Goal: Task Accomplishment & Management: Manage account settings

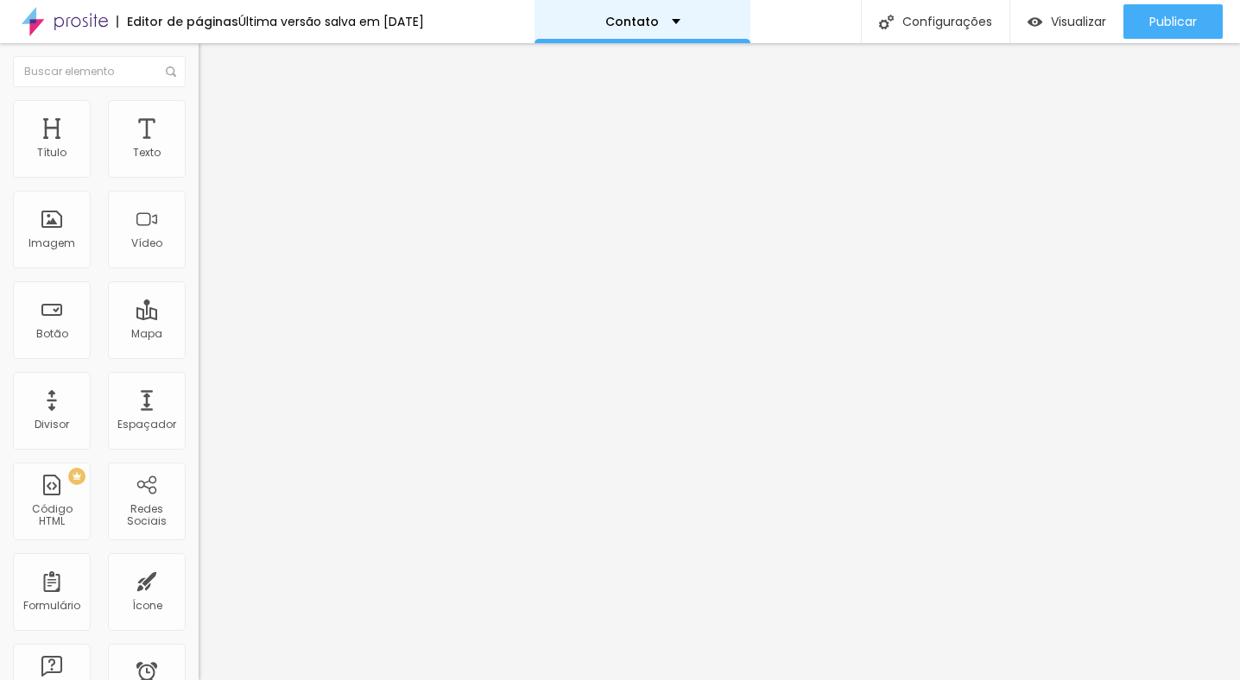
click at [676, 23] on div "Contato" at bounding box center [642, 22] width 75 height 12
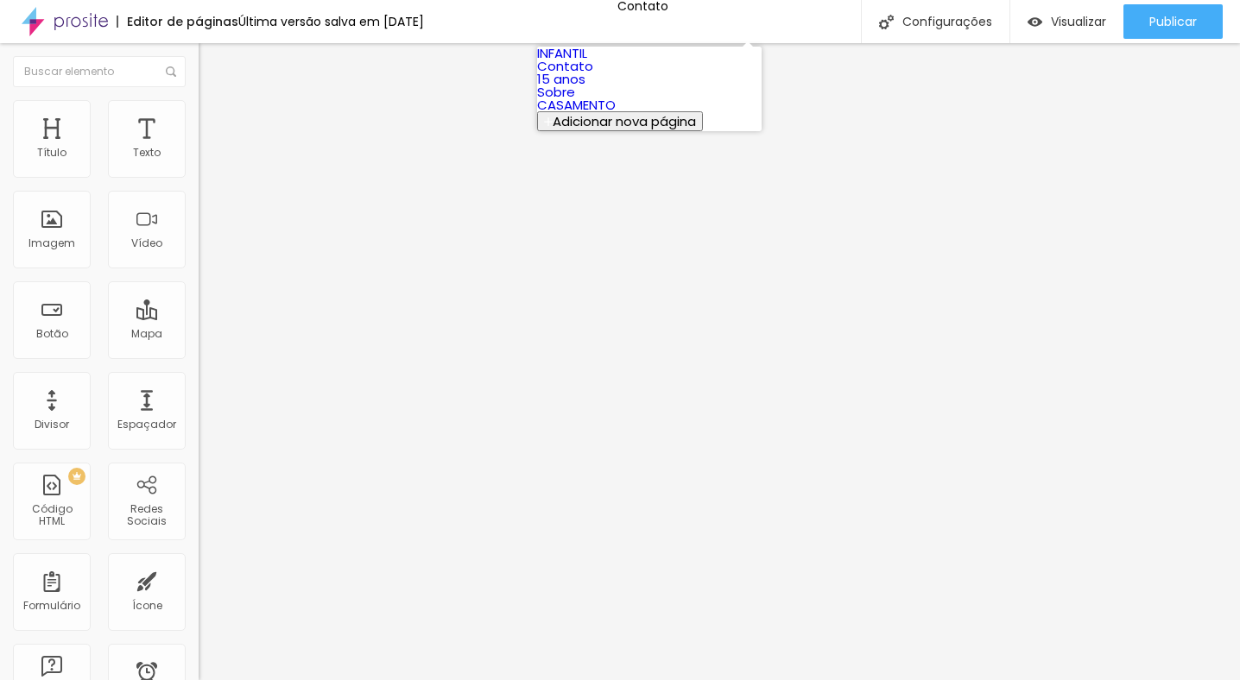
click at [593, 75] on link "Contato" at bounding box center [565, 66] width 56 height 18
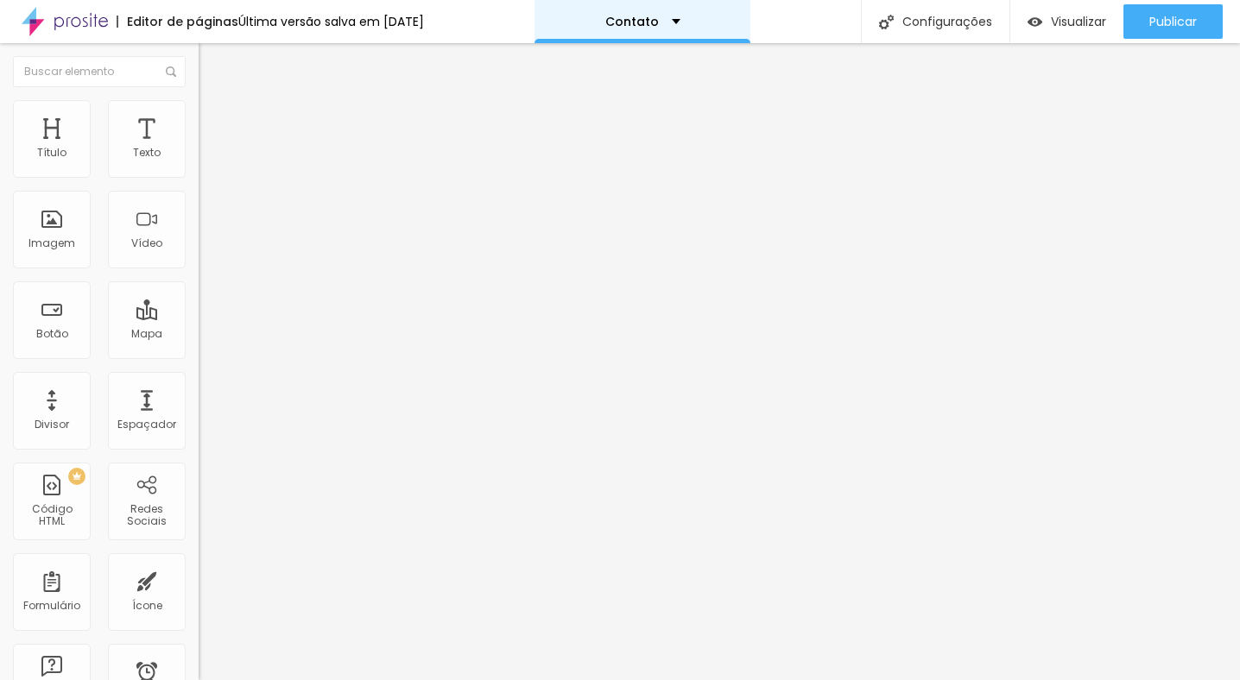
click at [680, 16] on div "Contato" at bounding box center [642, 22] width 75 height 12
click at [199, 345] on input at bounding box center [316, 353] width 235 height 17
click at [199, 345] on input "Macieira fotografia" at bounding box center [316, 353] width 235 height 17
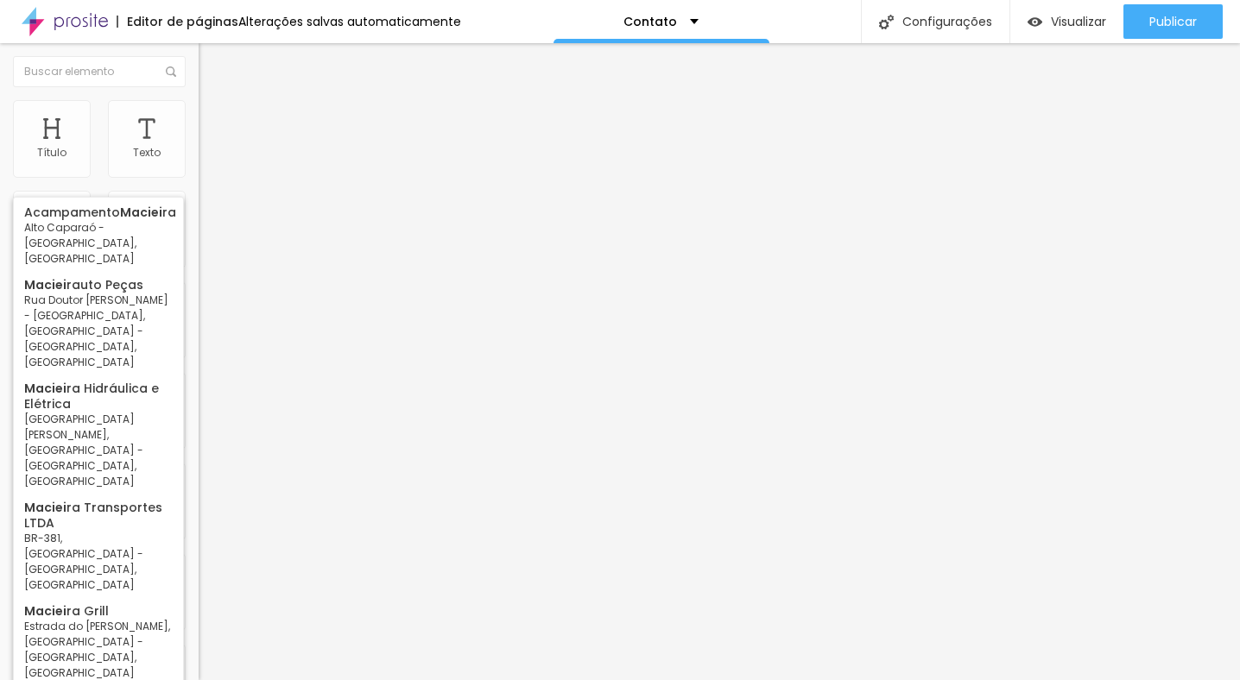
drag, startPoint x: 94, startPoint y: 180, endPoint x: -26, endPoint y: 174, distance: 120.2
click at [0, 174] on html "Editor de páginas Alterações salvas automaticamente Contato Configurações Confi…" at bounding box center [620, 340] width 1240 height 680
paste input "Fotógrafo - Ramon Macieira"
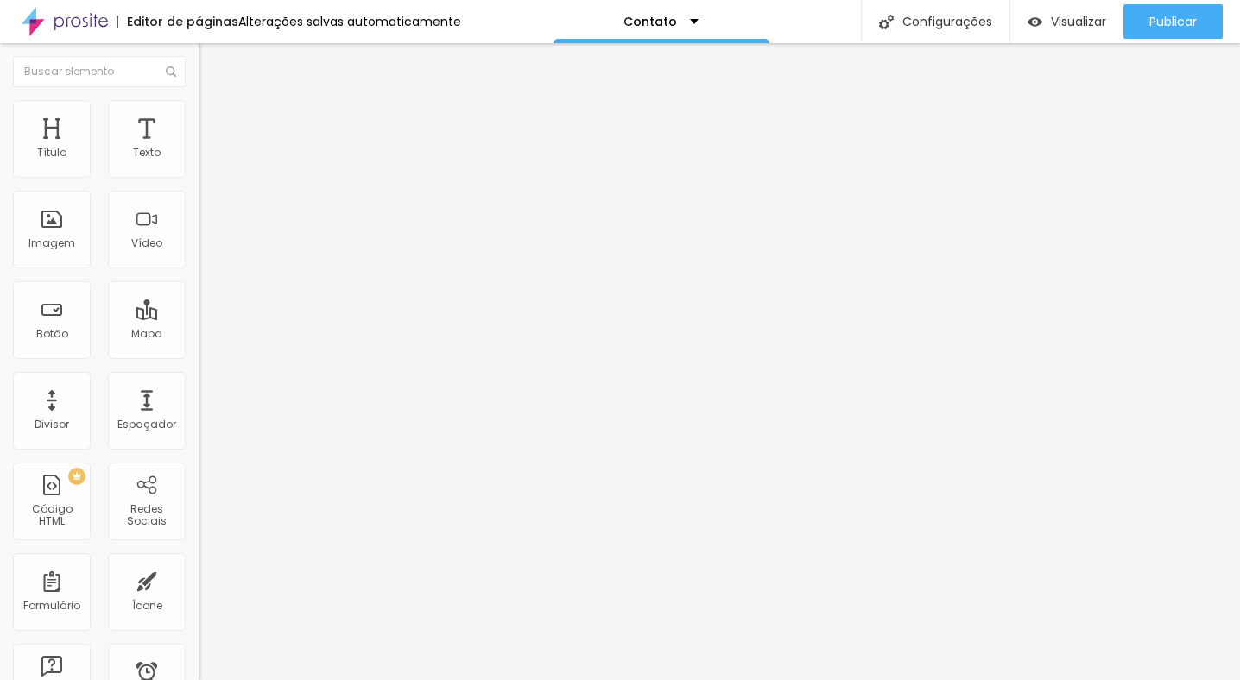
click at [199, 345] on input "Fotógrafo - Ramon Macieira - Rua dos Xingus - Iguaçu, Ipatinga - MG, Brasil" at bounding box center [316, 353] width 235 height 17
paste input "Fotógrafo - Ramon Macieira"
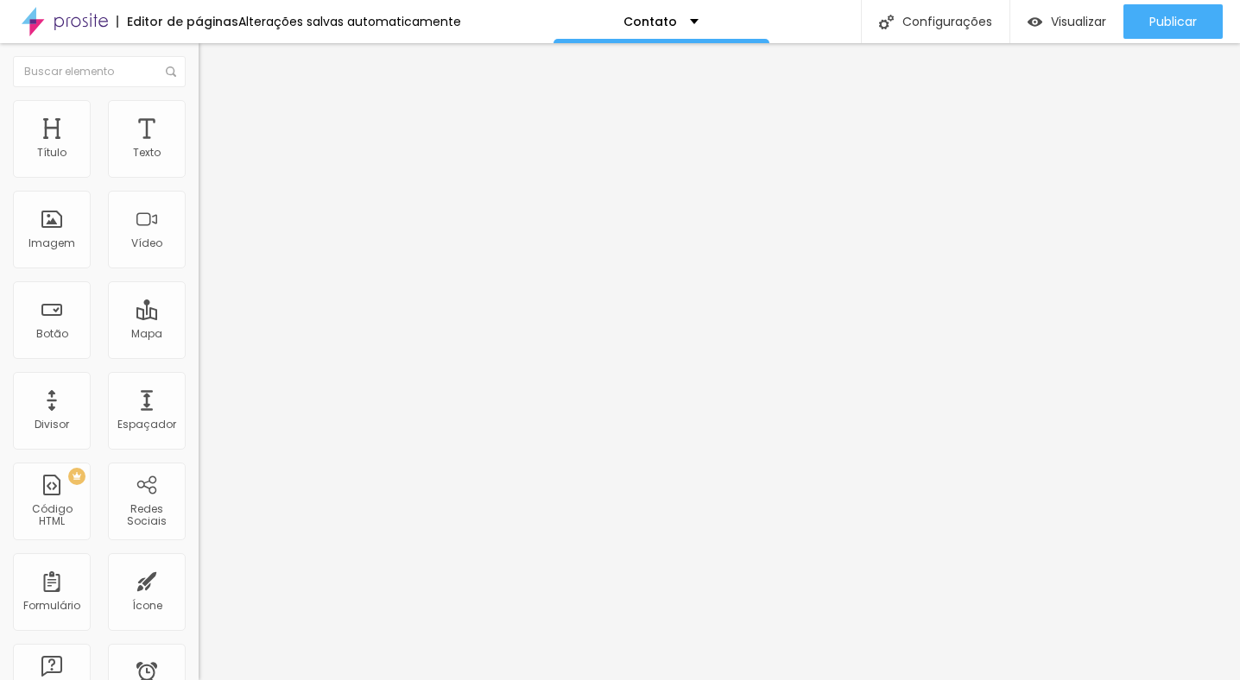
scroll to position [0, 22]
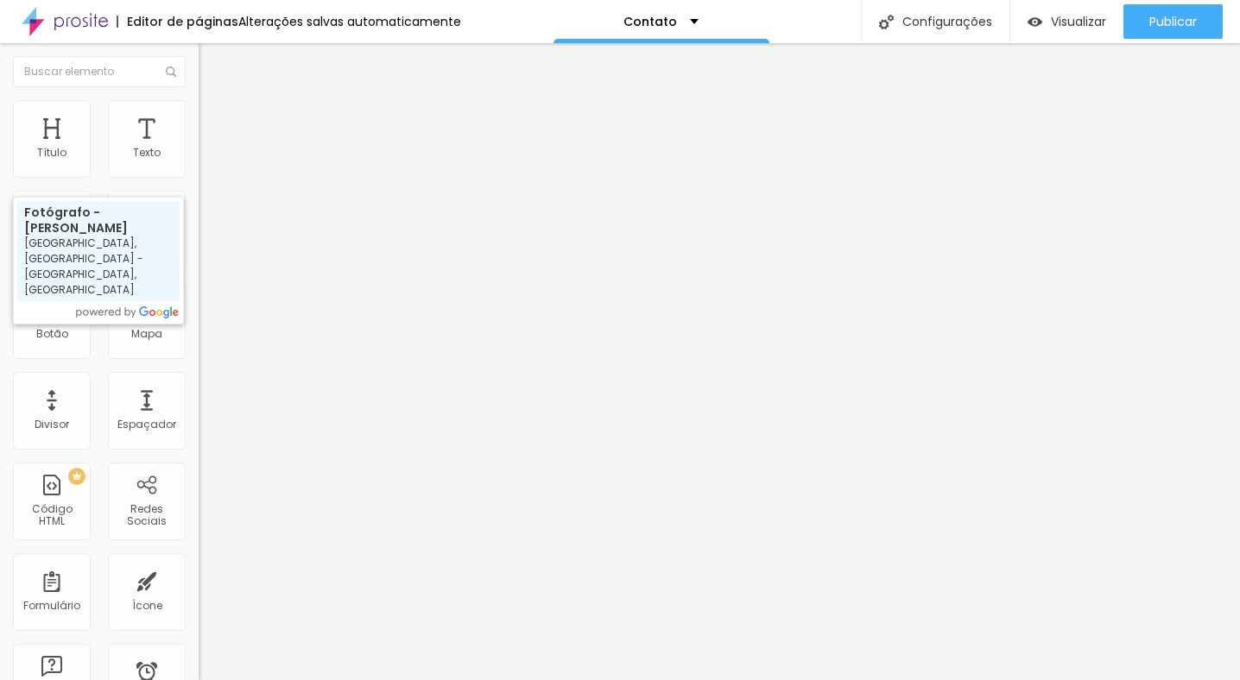
type input "Fotógrafo - Ramon Macieira - Rua dos Xingus - Iguaçu, Ipatinga - MG, Brasil"
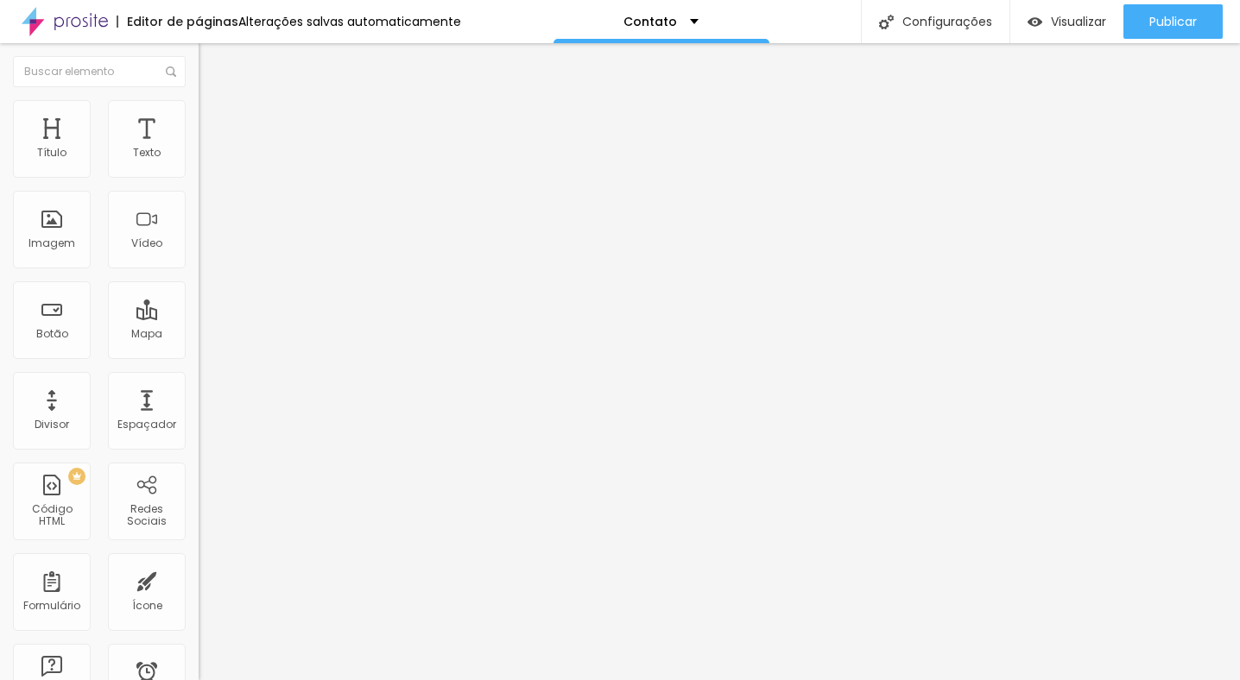
scroll to position [0, 0]
click at [199, 497] on div at bounding box center [298, 497] width 199 height 0
click at [199, 528] on div "Editar Google Reviews Conteúdo Estilo Avançado Encontre sua empresa Fotógrafo -…" at bounding box center [298, 361] width 199 height 637
click at [199, 106] on li "Estilo" at bounding box center [298, 108] width 199 height 17
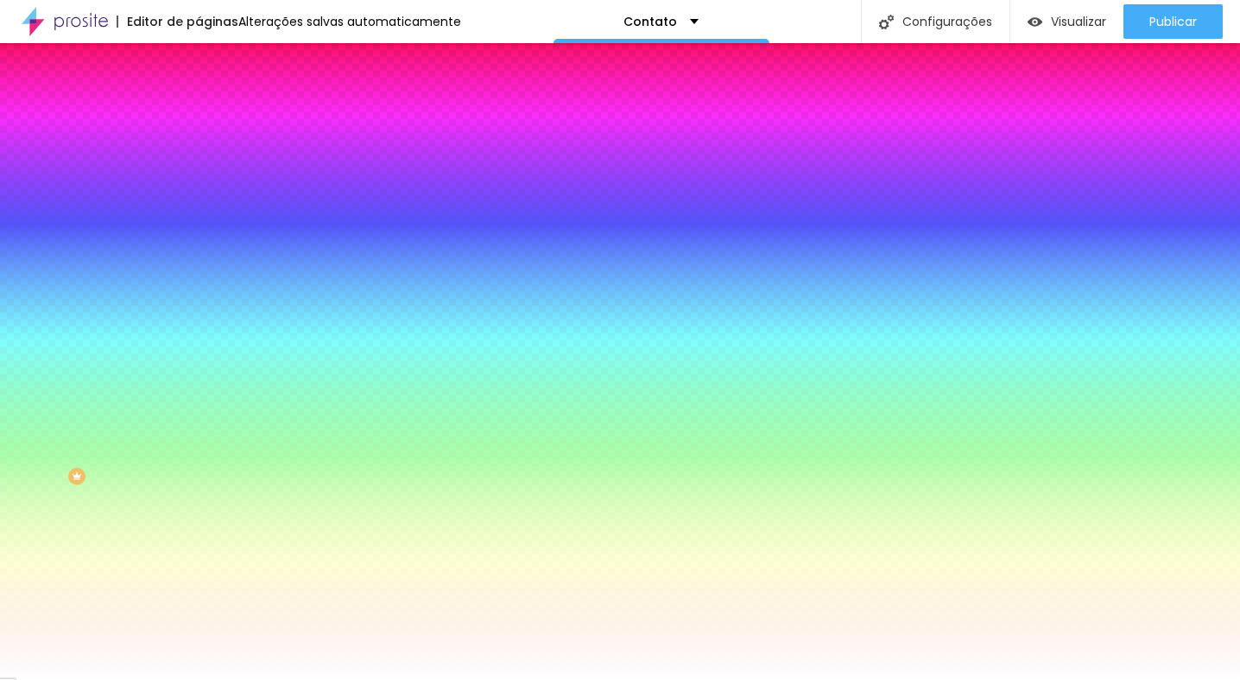
click at [199, 184] on img at bounding box center [209, 173] width 21 height 21
click at [205, 228] on img at bounding box center [210, 233] width 10 height 10
radio input "false"
click at [205, 228] on img at bounding box center [210, 233] width 10 height 10
radio input "false"
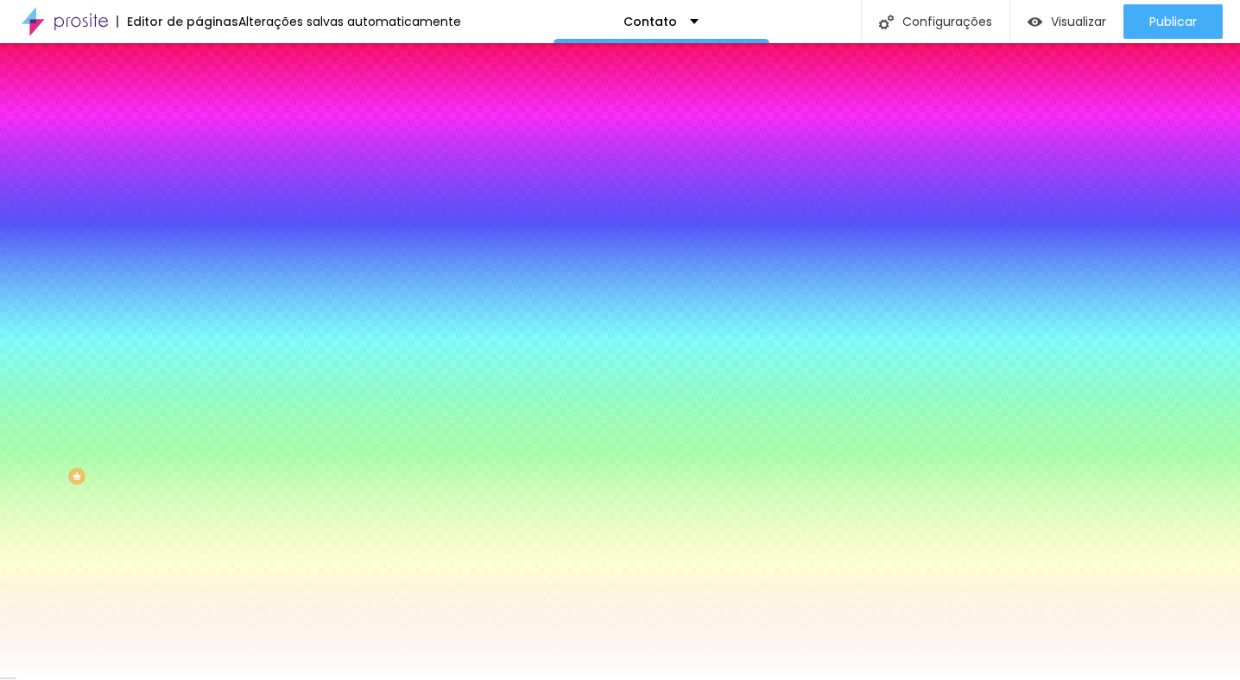
radio input "true"
click at [205, 228] on img at bounding box center [210, 233] width 10 height 10
radio input "true"
radio input "false"
click at [214, 122] on span "Avançado" at bounding box center [242, 129] width 57 height 15
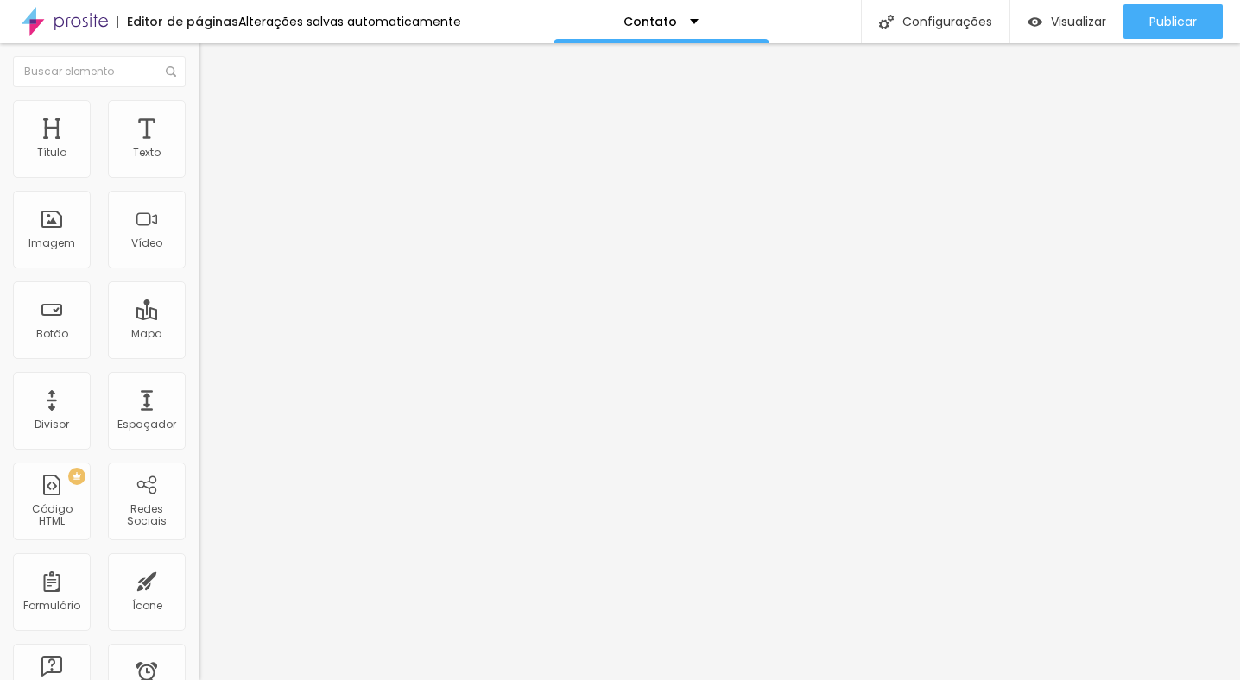
click at [199, 98] on img at bounding box center [207, 91] width 16 height 16
click at [212, 60] on img "button" at bounding box center [219, 63] width 14 height 14
click at [212, 63] on img "button" at bounding box center [219, 63] width 14 height 14
click at [1077, 16] on span "Visualizar" at bounding box center [1078, 22] width 55 height 14
click at [199, 487] on div "Mostrar cabeçalho Classificação Número de avaliações Botão de avaliar" at bounding box center [298, 529] width 199 height 85
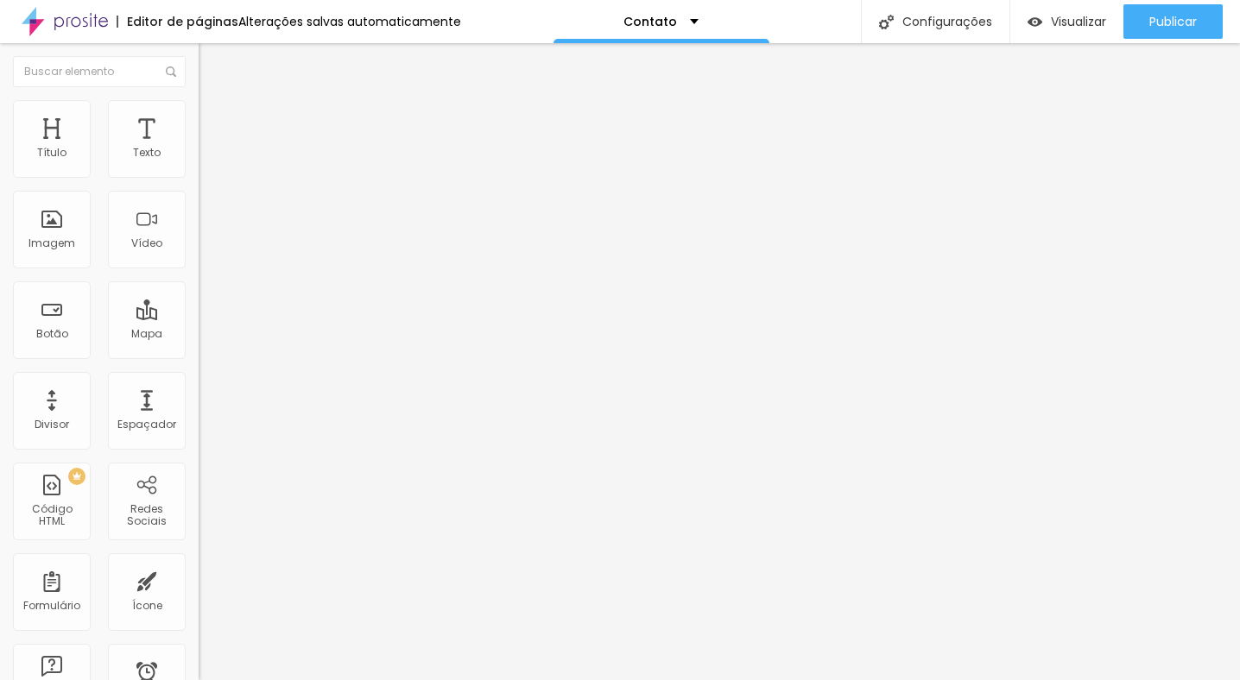
click at [199, 553] on img at bounding box center [203, 557] width 9 height 9
click at [199, 497] on img at bounding box center [203, 501] width 9 height 9
click at [199, 487] on div "Mostrar cabeçalho" at bounding box center [298, 492] width 199 height 10
click at [199, 497] on div at bounding box center [298, 497] width 199 height 0
click at [1084, 21] on span "Visualizar" at bounding box center [1078, 22] width 55 height 14
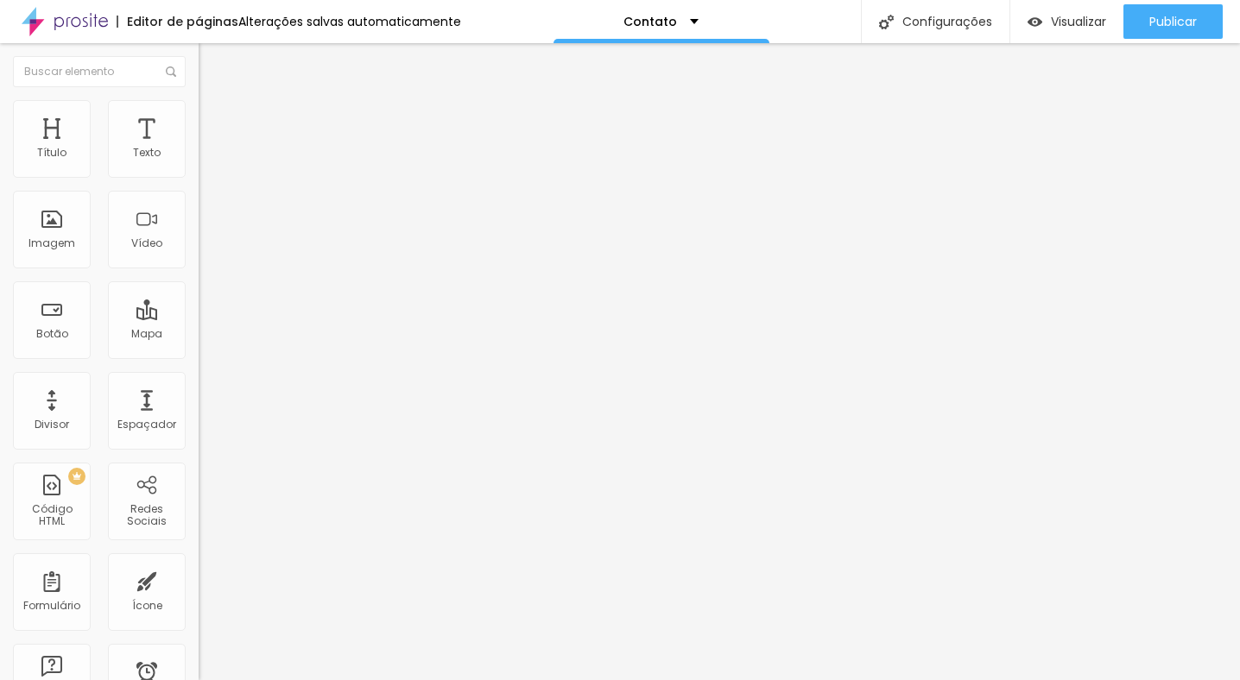
click at [199, 100] on li "Estilo" at bounding box center [298, 108] width 199 height 17
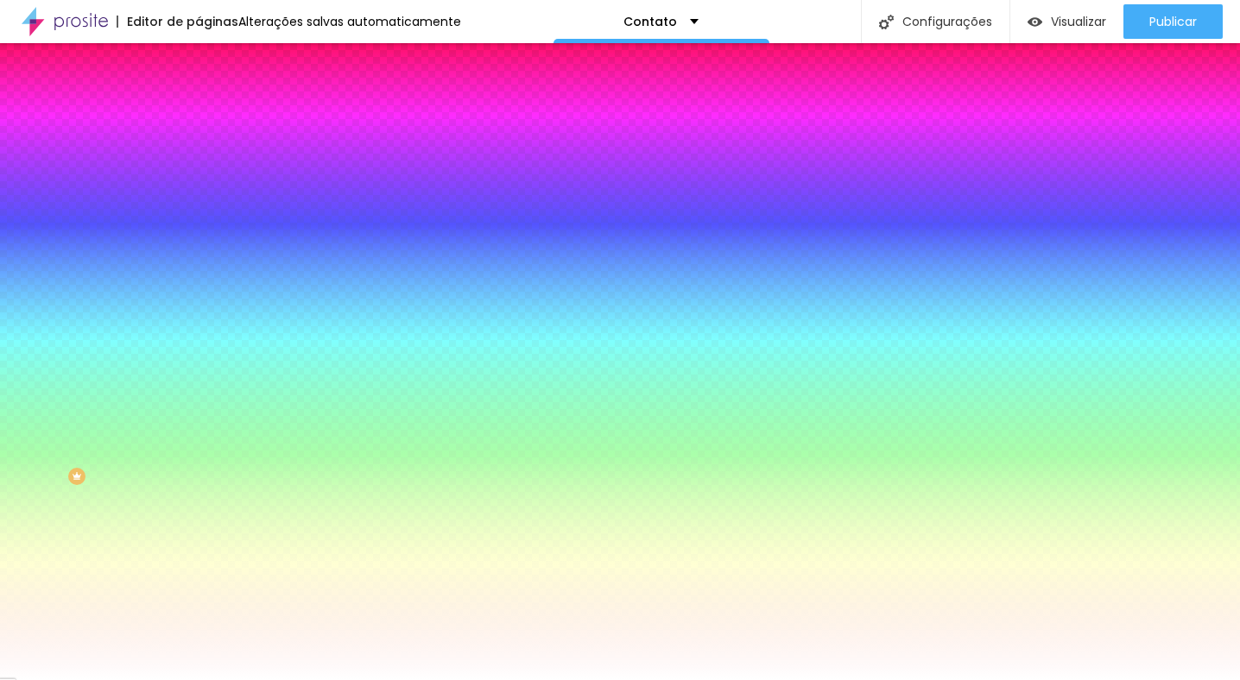
click at [199, 225] on button at bounding box center [211, 234] width 24 height 18
radio input "false"
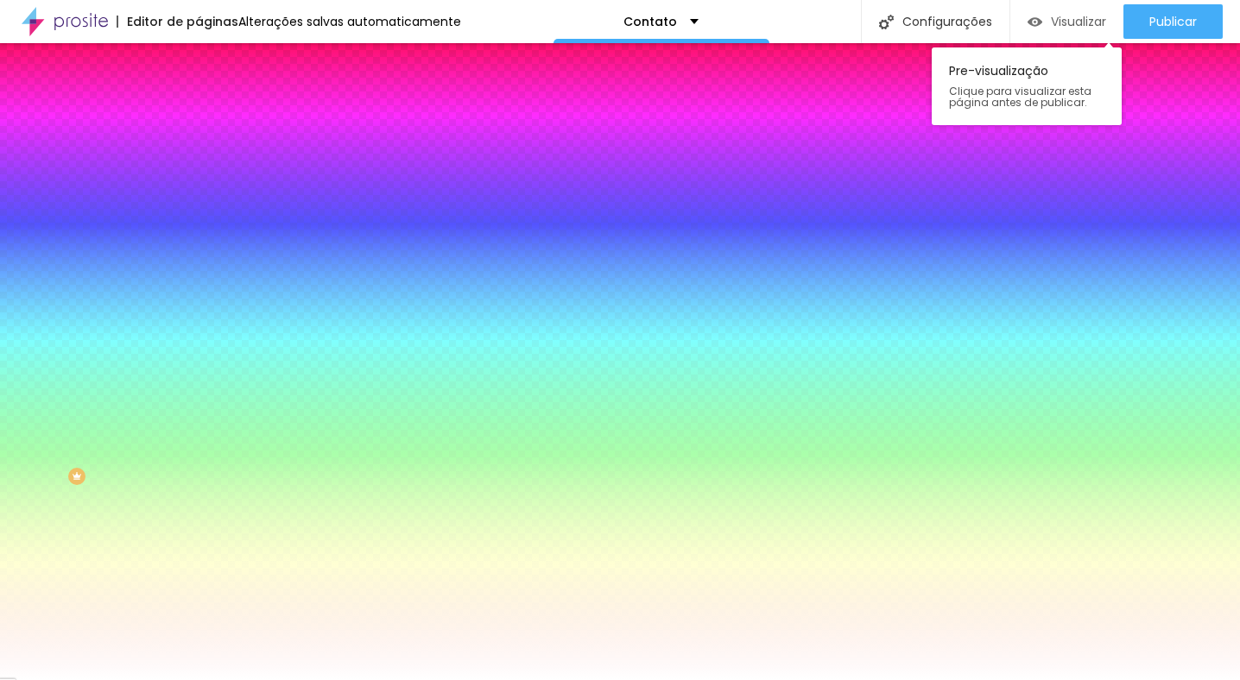
click at [1056, 25] on span "Visualizar" at bounding box center [1078, 22] width 55 height 14
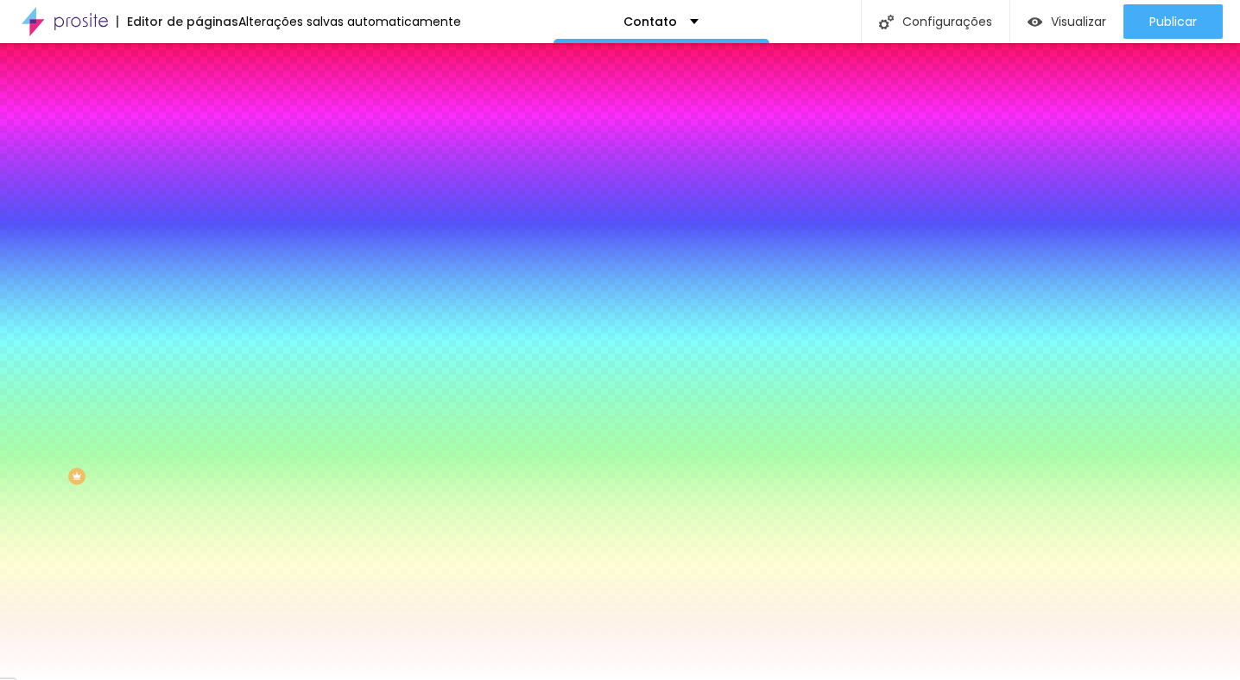
click at [205, 228] on img at bounding box center [210, 233] width 10 height 10
radio input "false"
radio input "true"
click at [199, 205] on img at bounding box center [209, 215] width 21 height 21
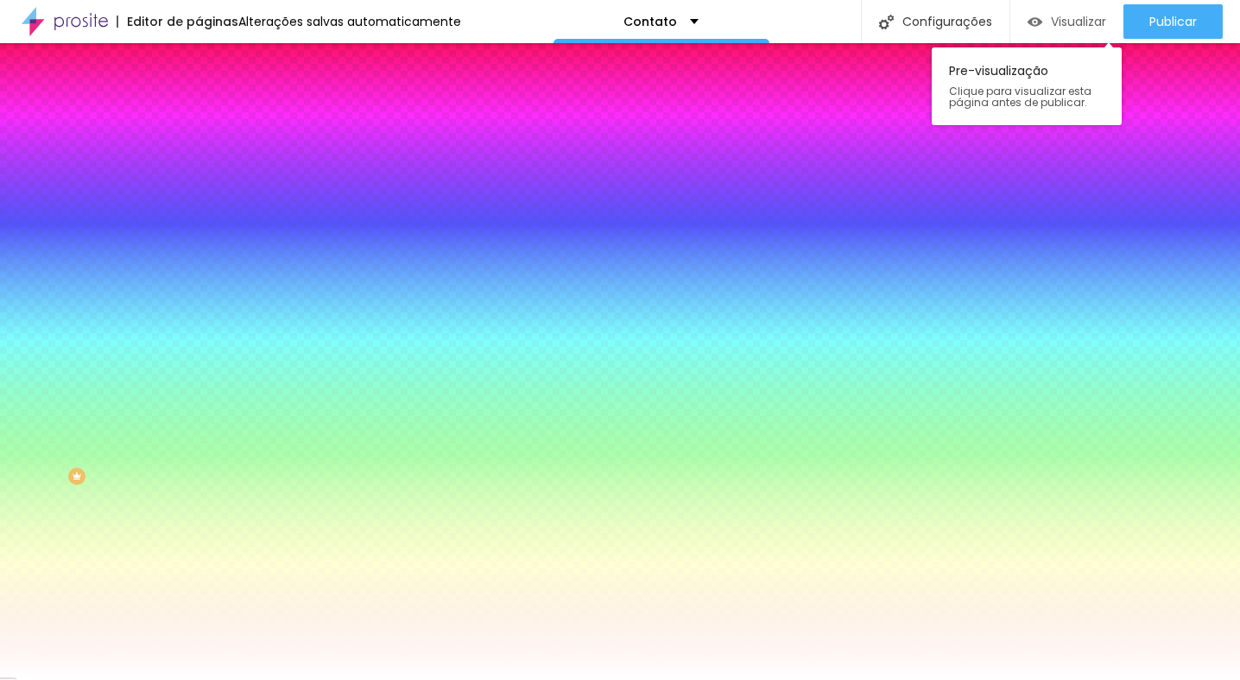
click at [1047, 35] on div "Visualizar" at bounding box center [1066, 21] width 79 height 35
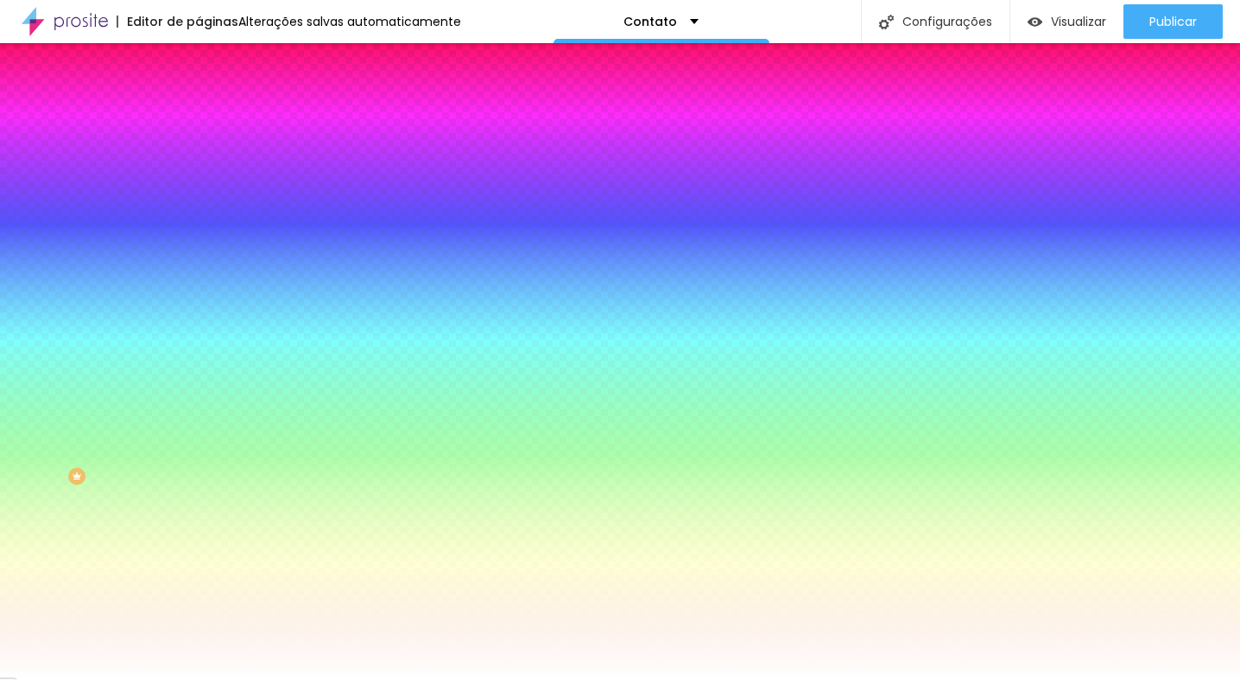
click at [199, 163] on button at bounding box center [211, 154] width 24 height 18
radio input "true"
radio input "false"
click at [199, 163] on button at bounding box center [211, 154] width 24 height 18
radio input "true"
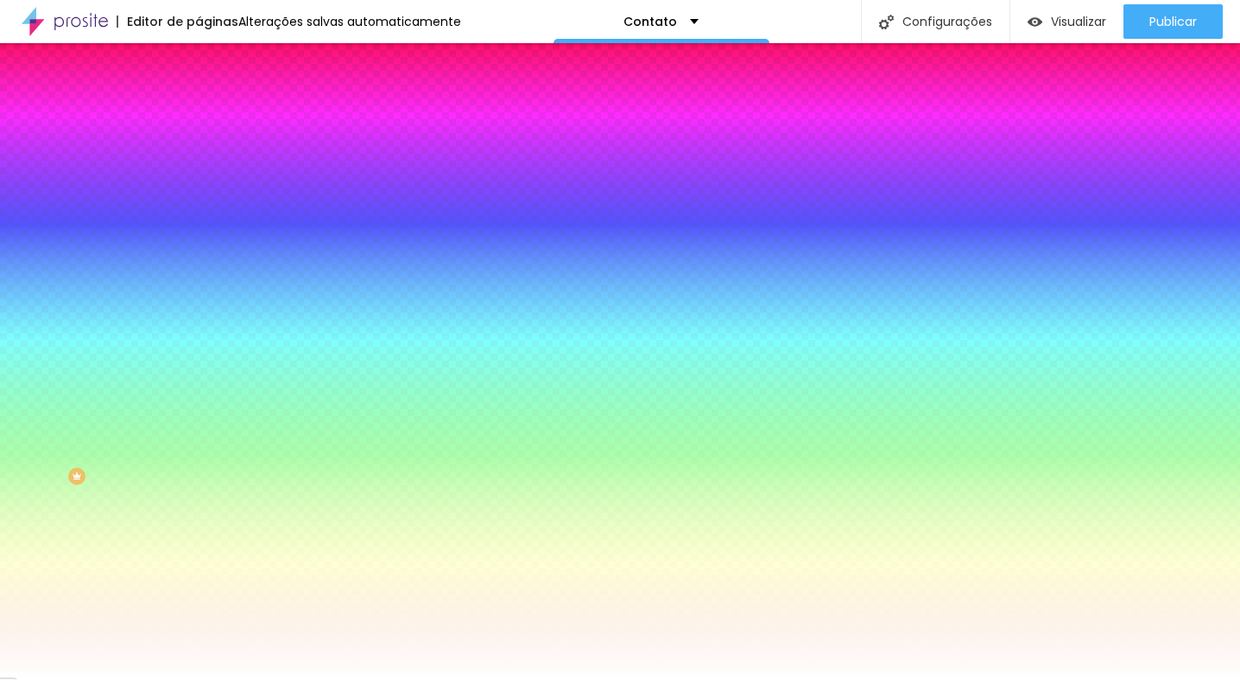
radio input "false"
click at [205, 269] on icon "button" at bounding box center [211, 275] width 12 height 12
click at [199, 286] on div at bounding box center [298, 286] width 199 height 0
type input "#525152"
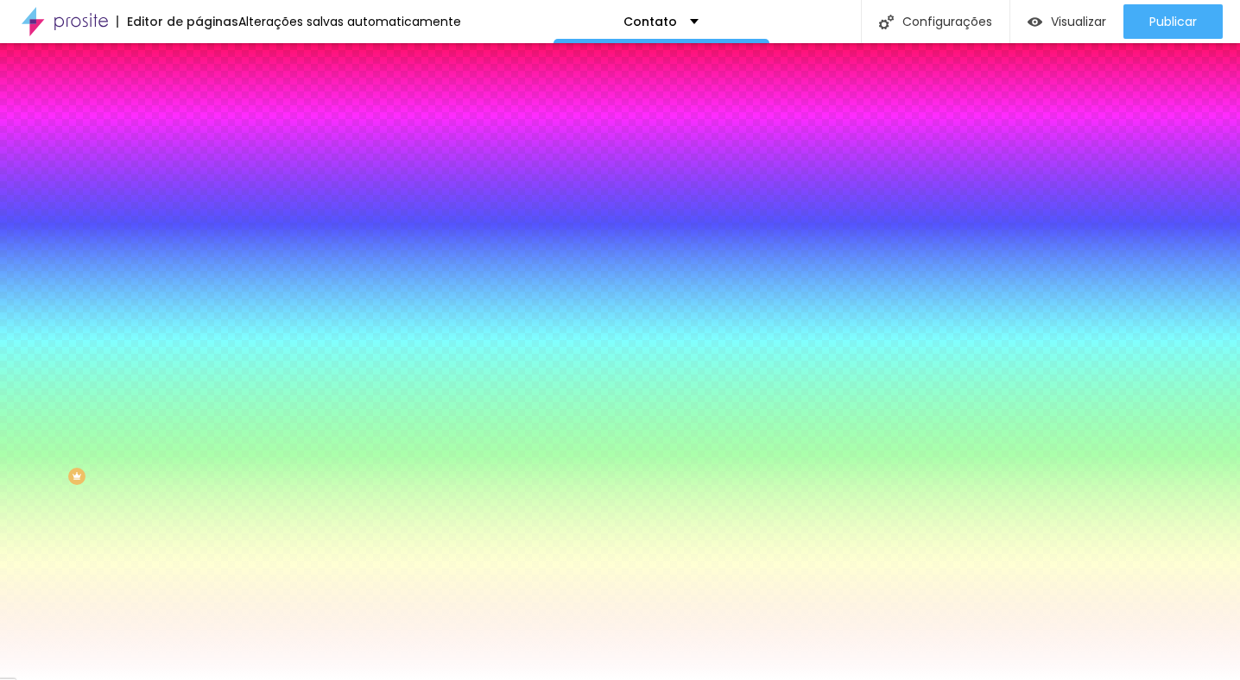
drag, startPoint x: 85, startPoint y: 323, endPoint x: 28, endPoint y: 372, distance: 74.6
click at [28, 372] on div at bounding box center [620, 340] width 1240 height 680
click at [199, 466] on div "Botão de avaliar" at bounding box center [298, 461] width 199 height 10
click at [199, 333] on div at bounding box center [298, 333] width 199 height 0
type input "#FFFFFF"
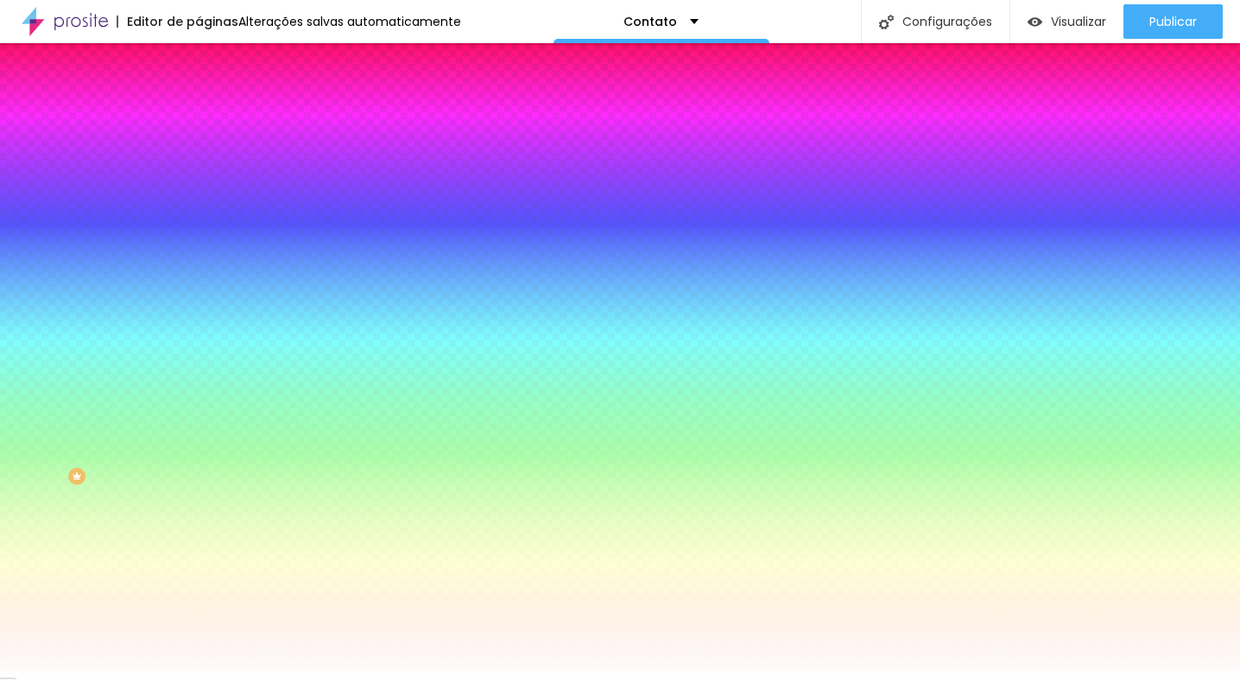
drag, startPoint x: 84, startPoint y: 357, endPoint x: -7, endPoint y: 325, distance: 96.1
click at [0, 325] on html "Editor de páginas Alterações salvas automaticamente Contato Configurações Confi…" at bounding box center [620, 340] width 1240 height 680
click at [199, 351] on div "Borda Voltar ao padrão" at bounding box center [298, 375] width 199 height 48
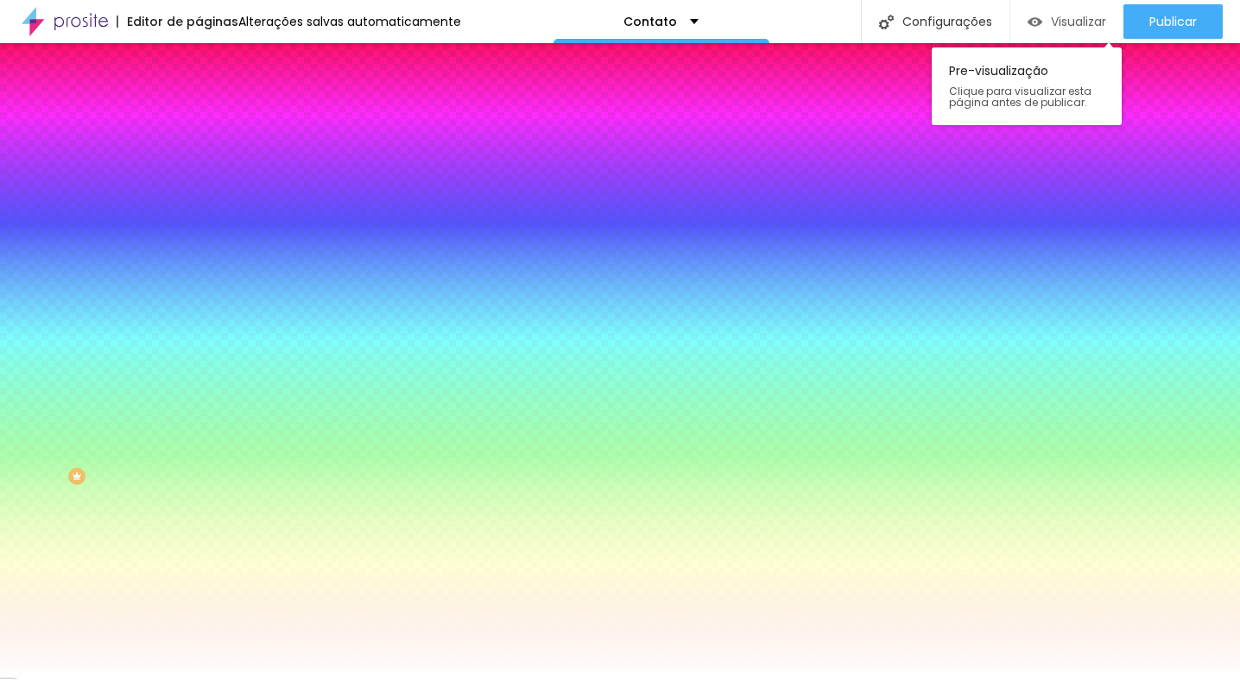
click at [1080, 21] on span "Visualizar" at bounding box center [1078, 22] width 55 height 14
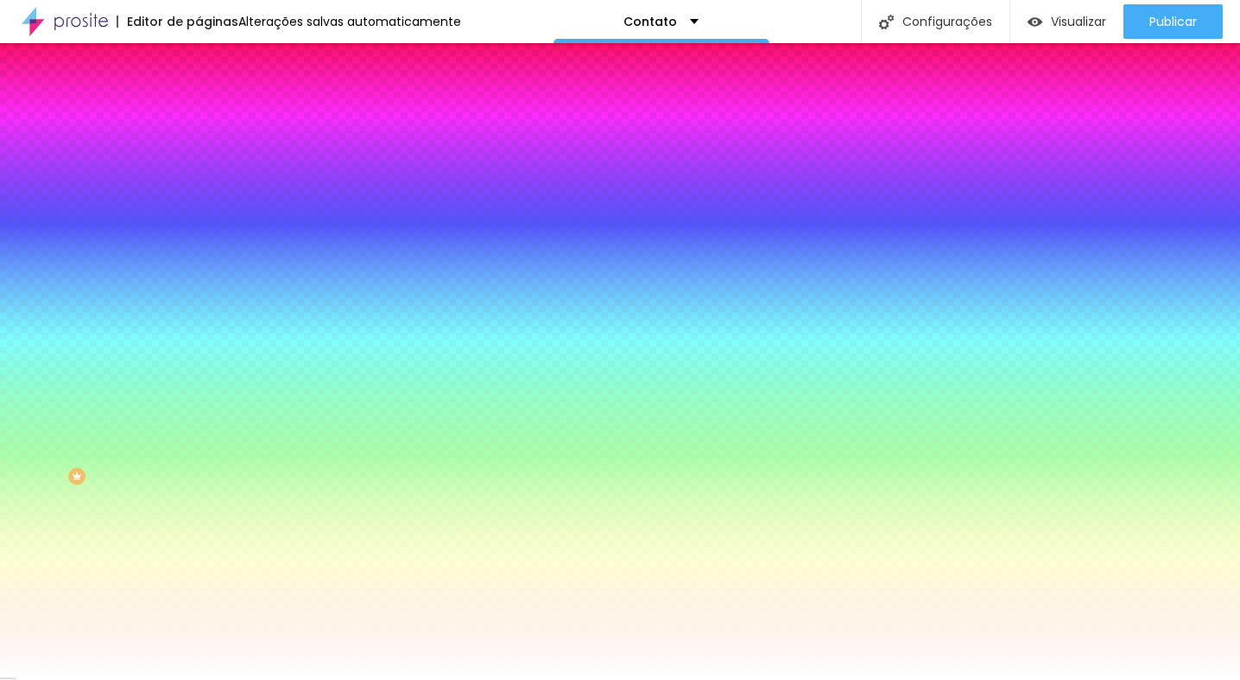
click at [199, 286] on div at bounding box center [298, 286] width 199 height 0
type input "#292929"
drag, startPoint x: 29, startPoint y: 370, endPoint x: 26, endPoint y: 394, distance: 23.6
click at [26, 394] on div at bounding box center [620, 340] width 1240 height 680
click at [199, 595] on div "Editar Google Reviews Conteúdo Estilo Avançado Visual Cor de fundo Voltar ao pa…" at bounding box center [298, 361] width 199 height 637
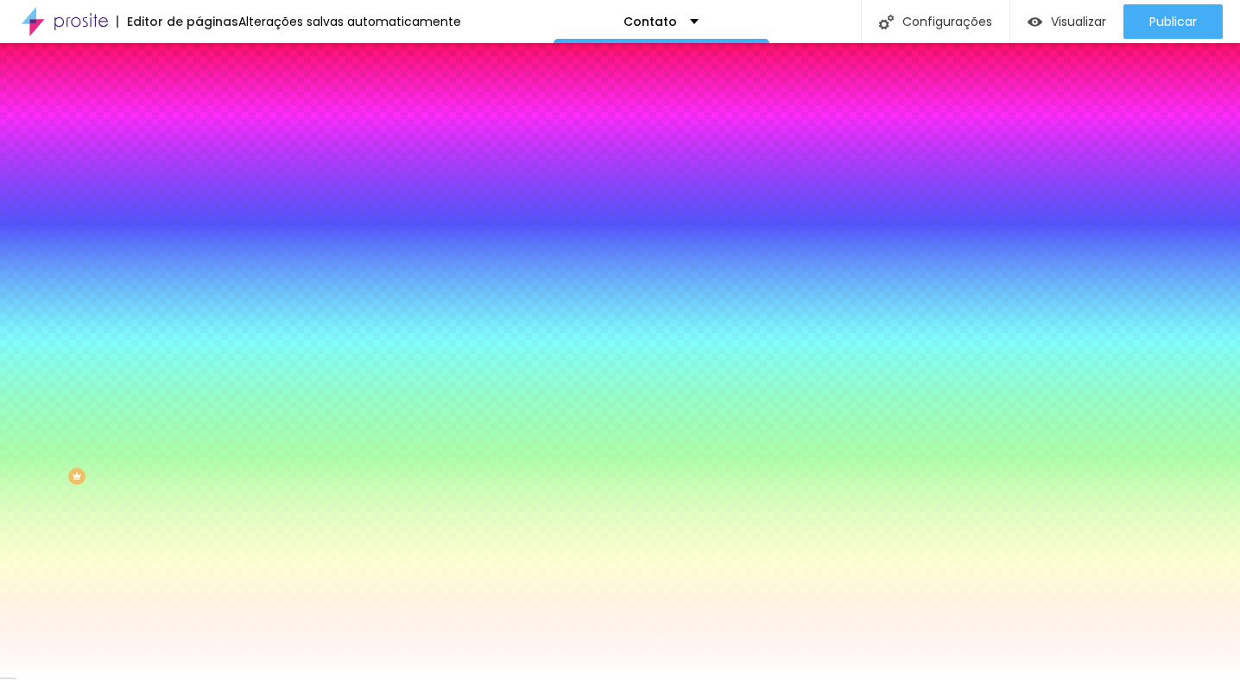
click at [199, 117] on li "Avançado" at bounding box center [298, 125] width 199 height 17
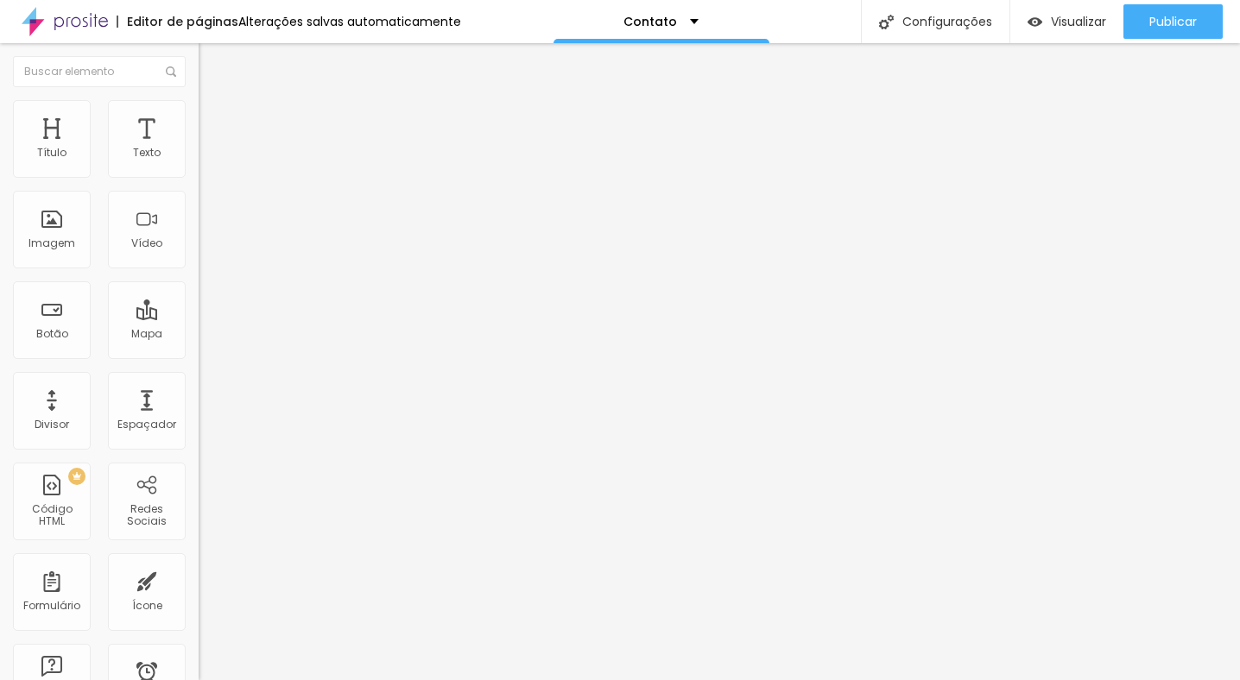
click at [199, 98] on img at bounding box center [207, 91] width 16 height 16
click at [199, 459] on div "Data da avaliação" at bounding box center [298, 463] width 199 height 9
click at [212, 59] on img "button" at bounding box center [219, 63] width 14 height 14
click at [212, 60] on img "button" at bounding box center [219, 63] width 14 height 14
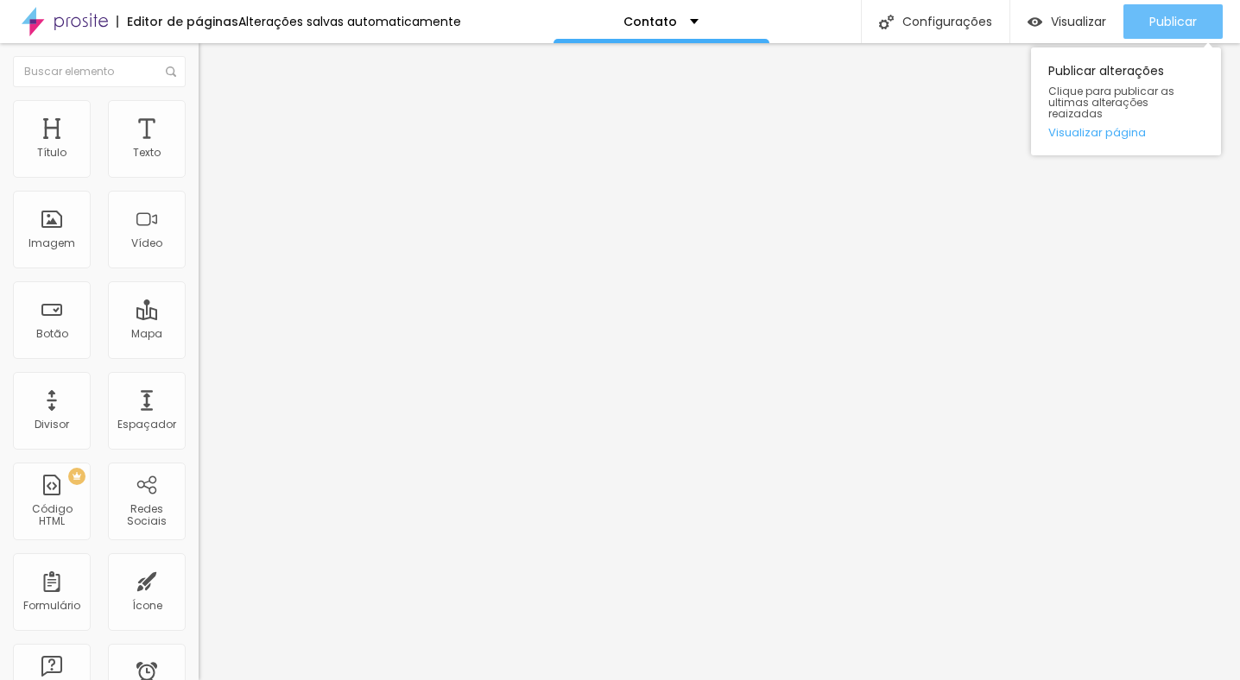
click at [1153, 25] on span "Publicar" at bounding box center [1172, 22] width 47 height 14
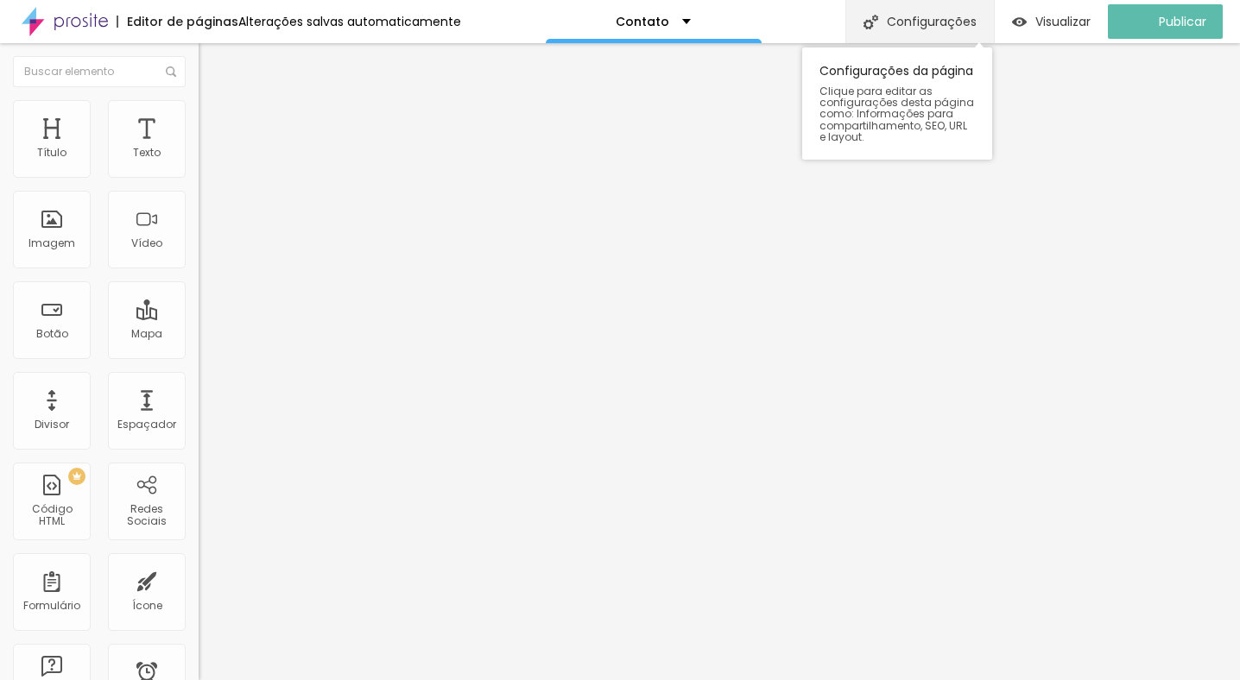
click at [994, 28] on div "Configurações" at bounding box center [919, 21] width 148 height 43
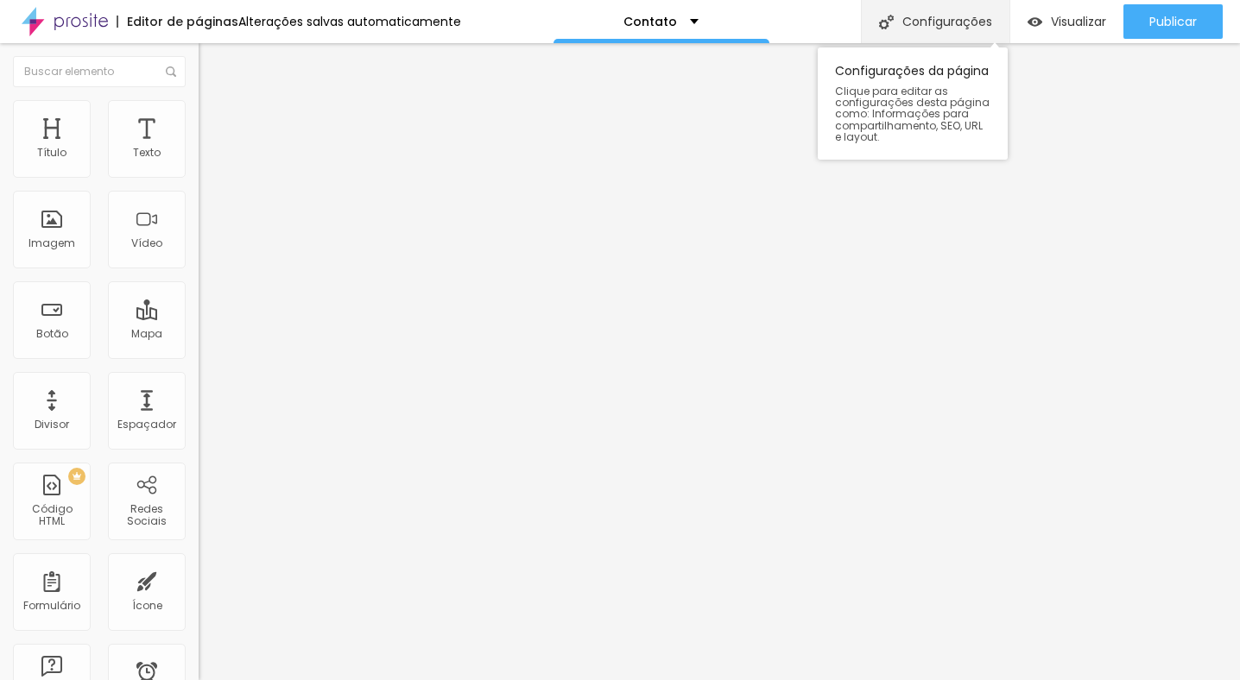
click at [913, 18] on div "Configurações" at bounding box center [935, 21] width 148 height 43
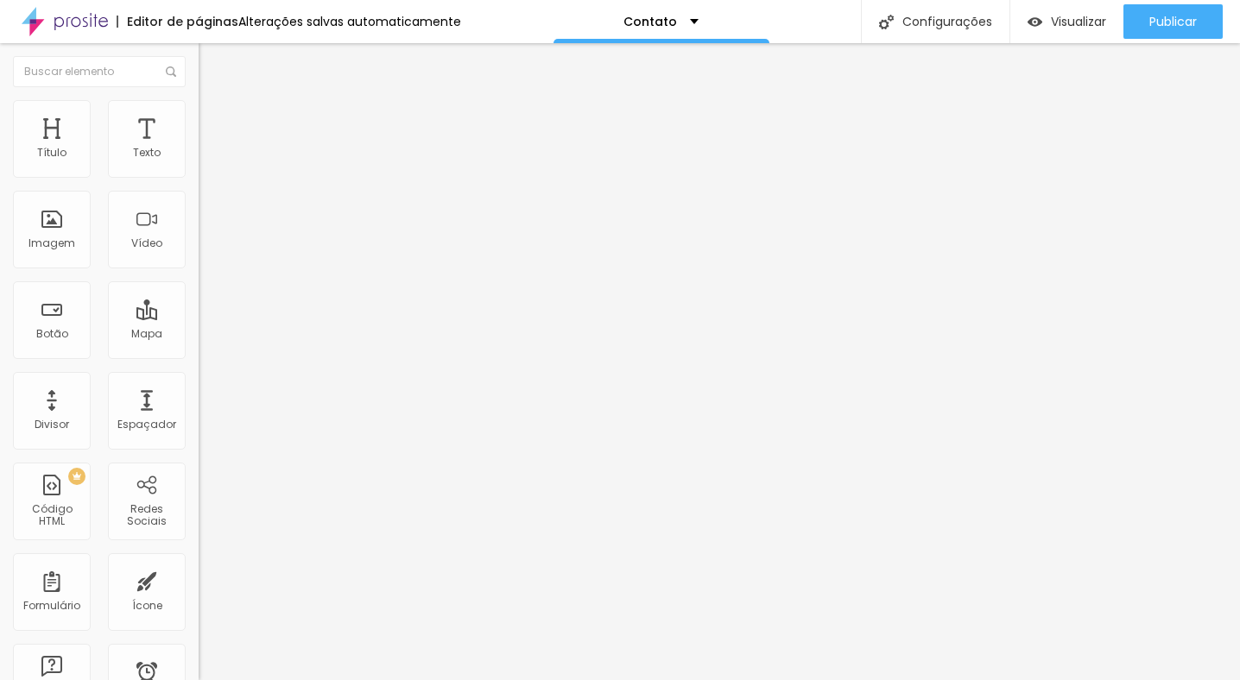
click at [100, 16] on img at bounding box center [65, 21] width 86 height 43
click at [668, 28] on div "teste" at bounding box center [661, 21] width 216 height 43
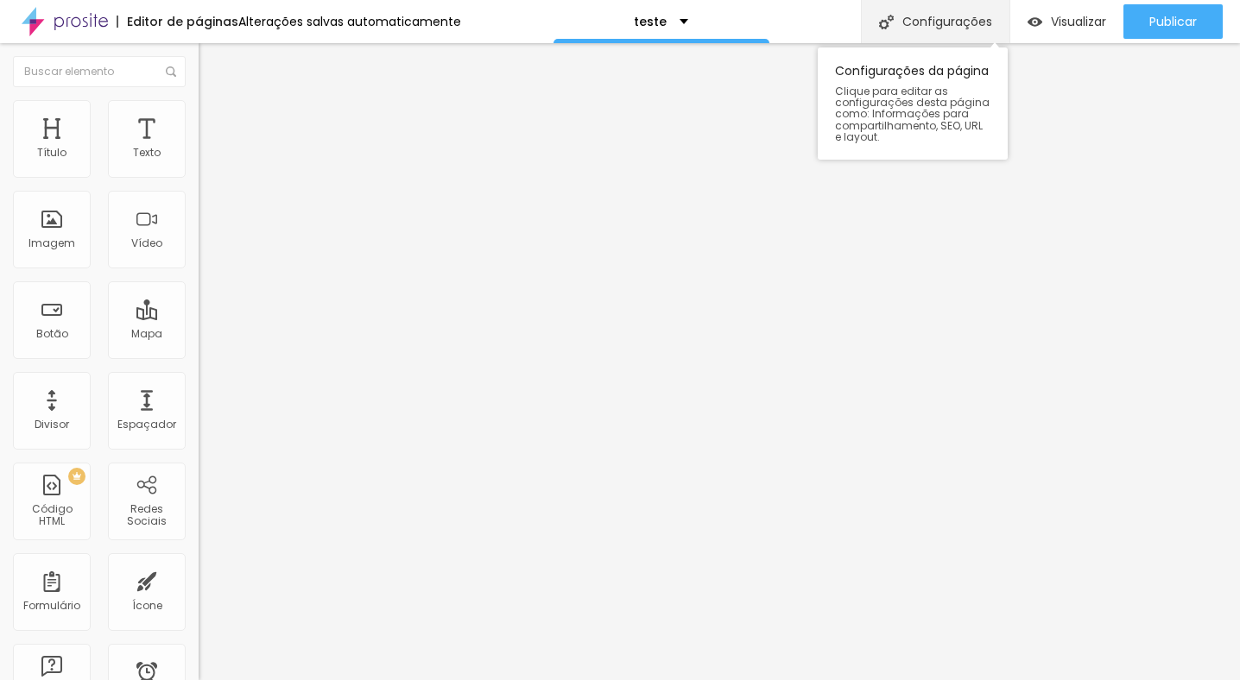
click at [971, 19] on div "Configurações" at bounding box center [935, 21] width 148 height 43
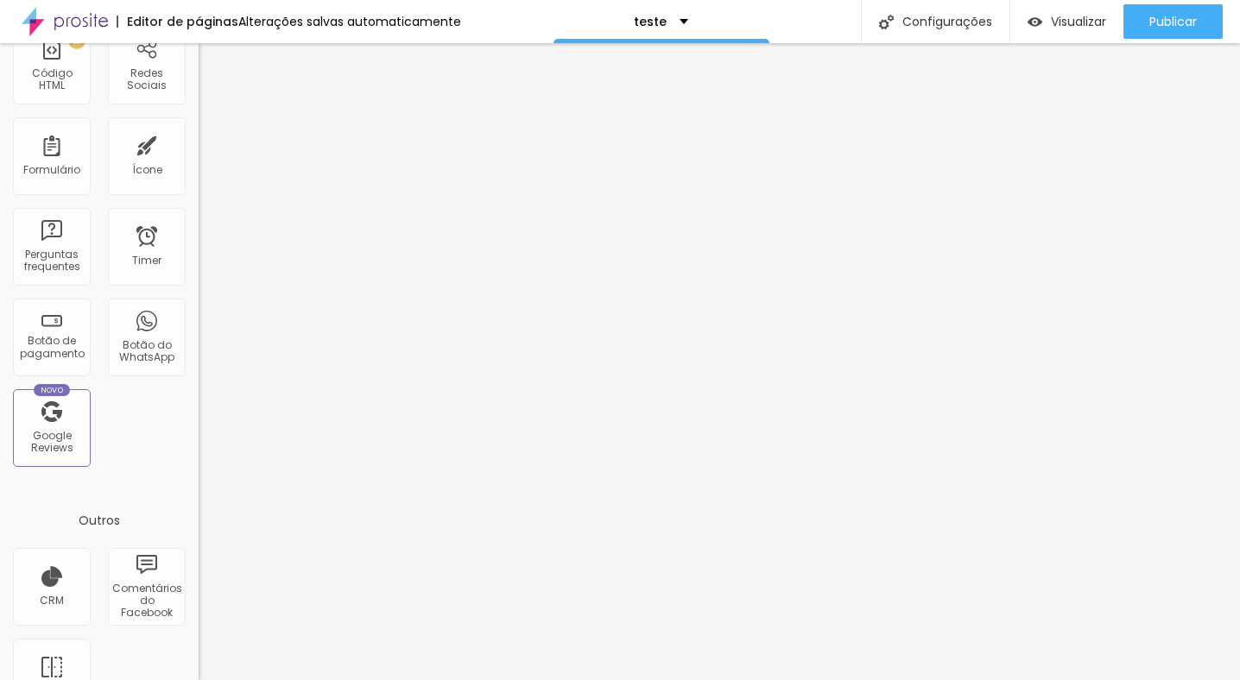
scroll to position [485, 0]
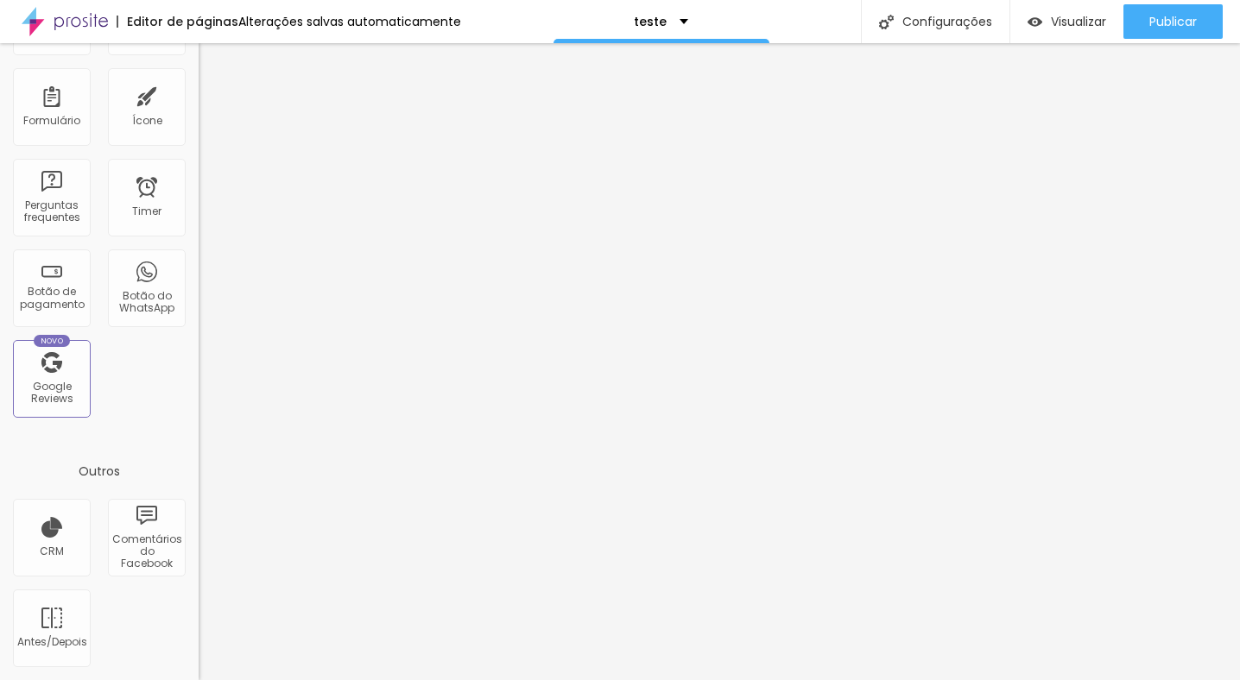
click at [81, 28] on img at bounding box center [65, 21] width 86 height 43
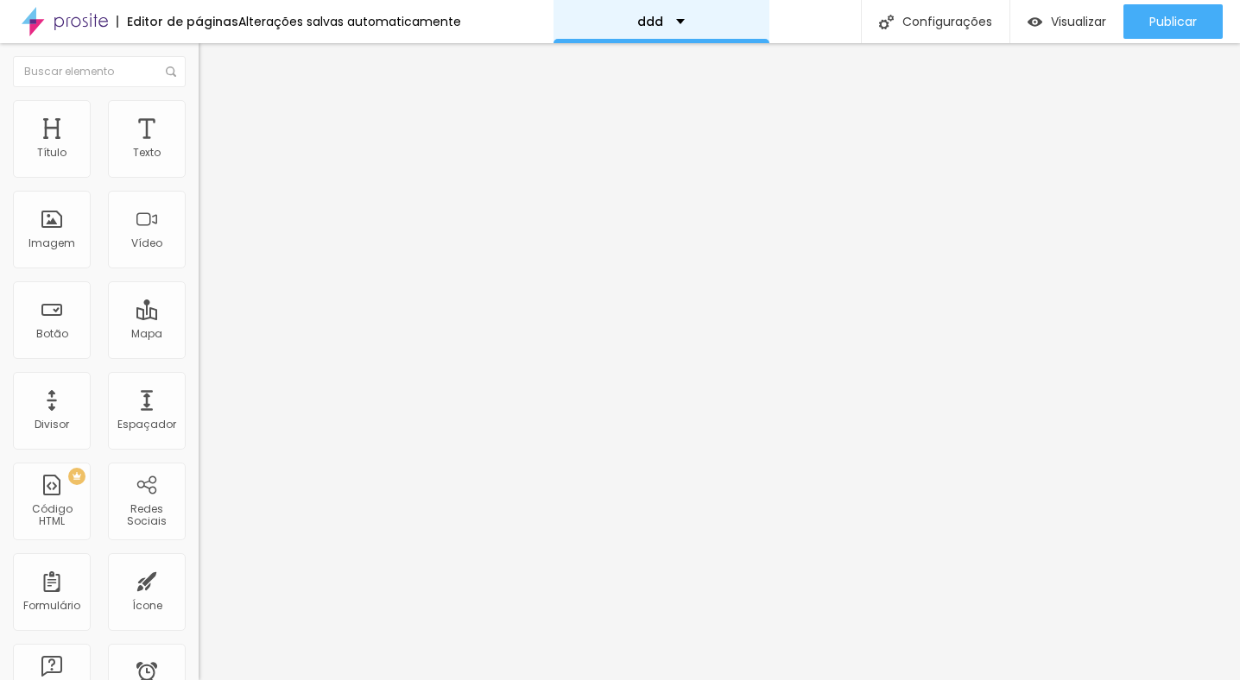
click at [670, 22] on div "ddd" at bounding box center [660, 22] width 47 height 12
click at [685, 5] on div "Contato" at bounding box center [661, 21] width 216 height 43
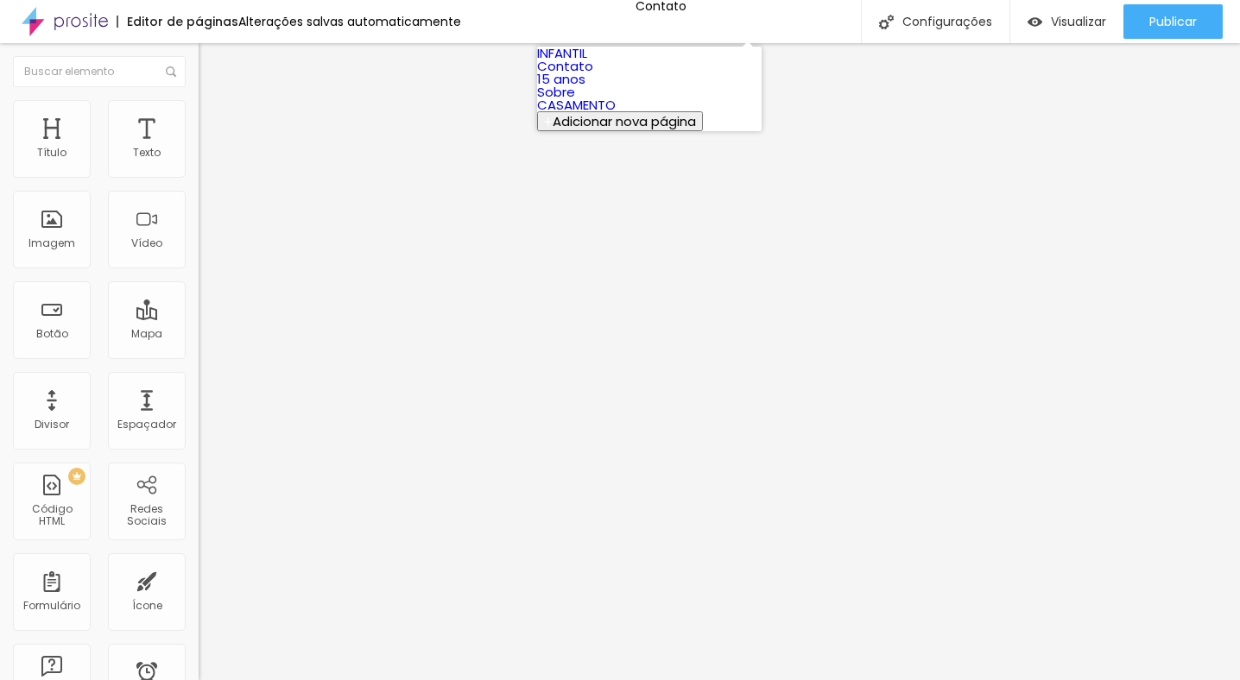
click at [646, 130] on span "Adicionar nova página" at bounding box center [624, 121] width 143 height 18
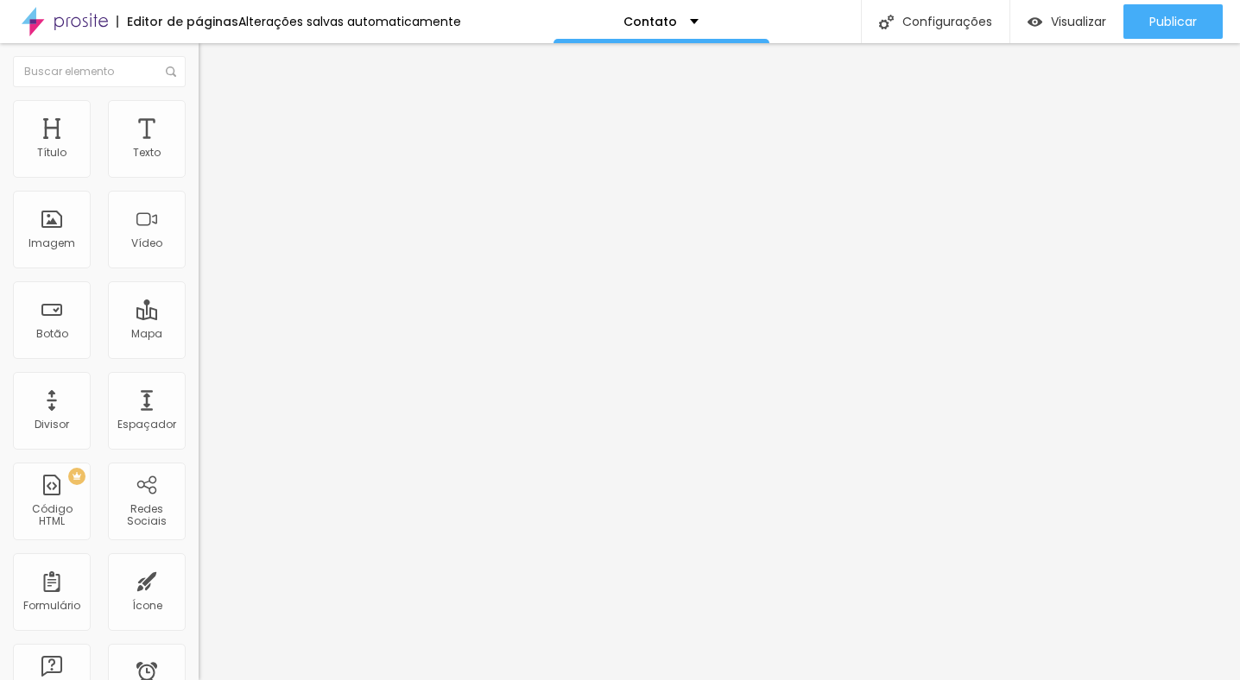
type input "jjj"
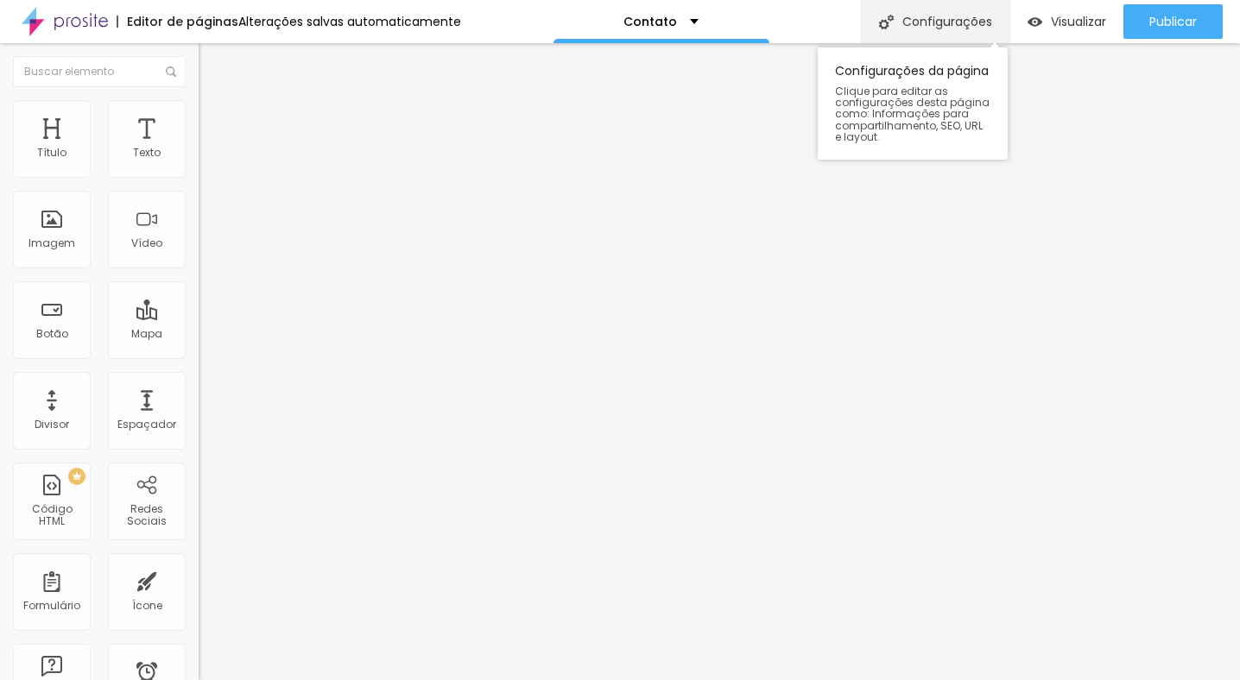
click at [896, 19] on div "Configurações" at bounding box center [935, 21] width 148 height 43
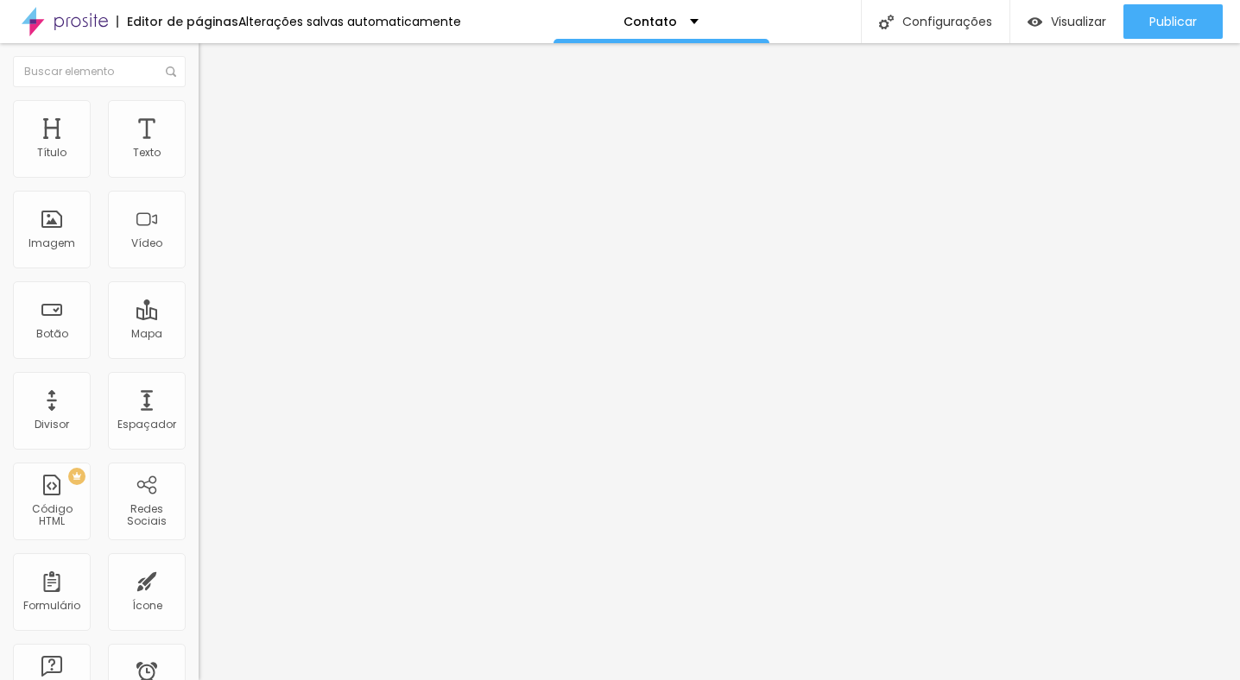
drag, startPoint x: 528, startPoint y: 175, endPoint x: 409, endPoint y: 176, distance: 119.1
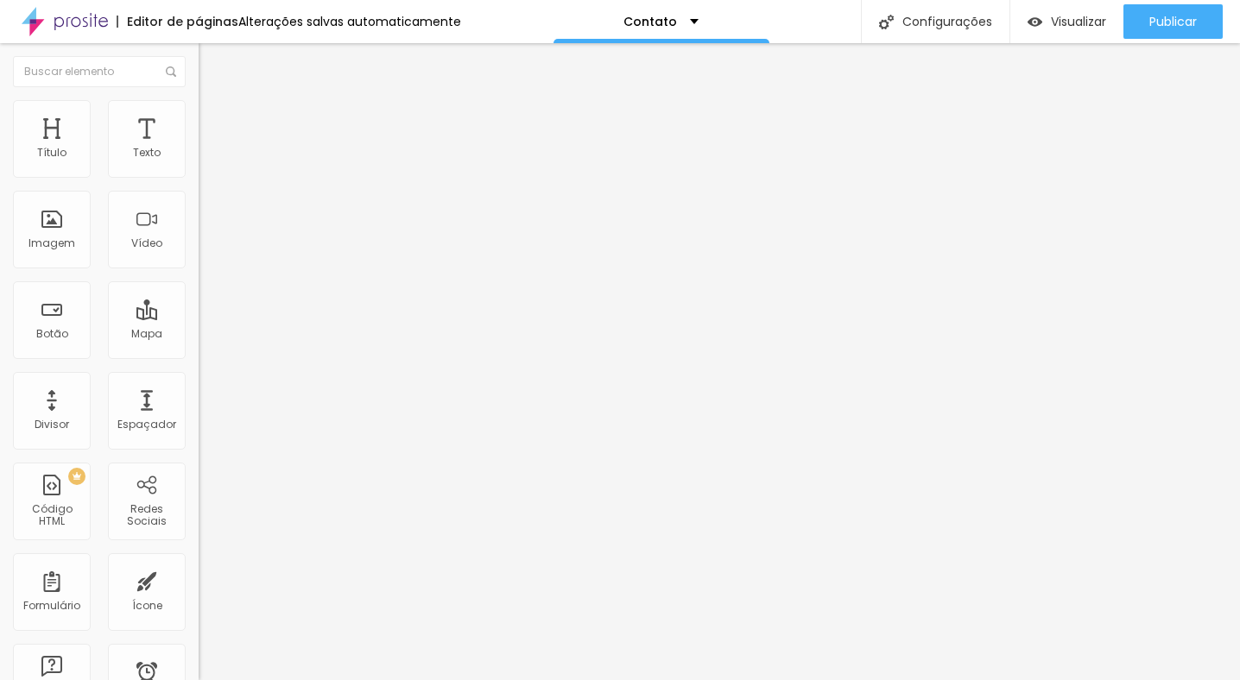
click at [673, 9] on div "Contato" at bounding box center [661, 21] width 216 height 43
click at [661, 8] on div "jjj" at bounding box center [658, 21] width 216 height 43
